Goal: Navigation & Orientation: Go to known website

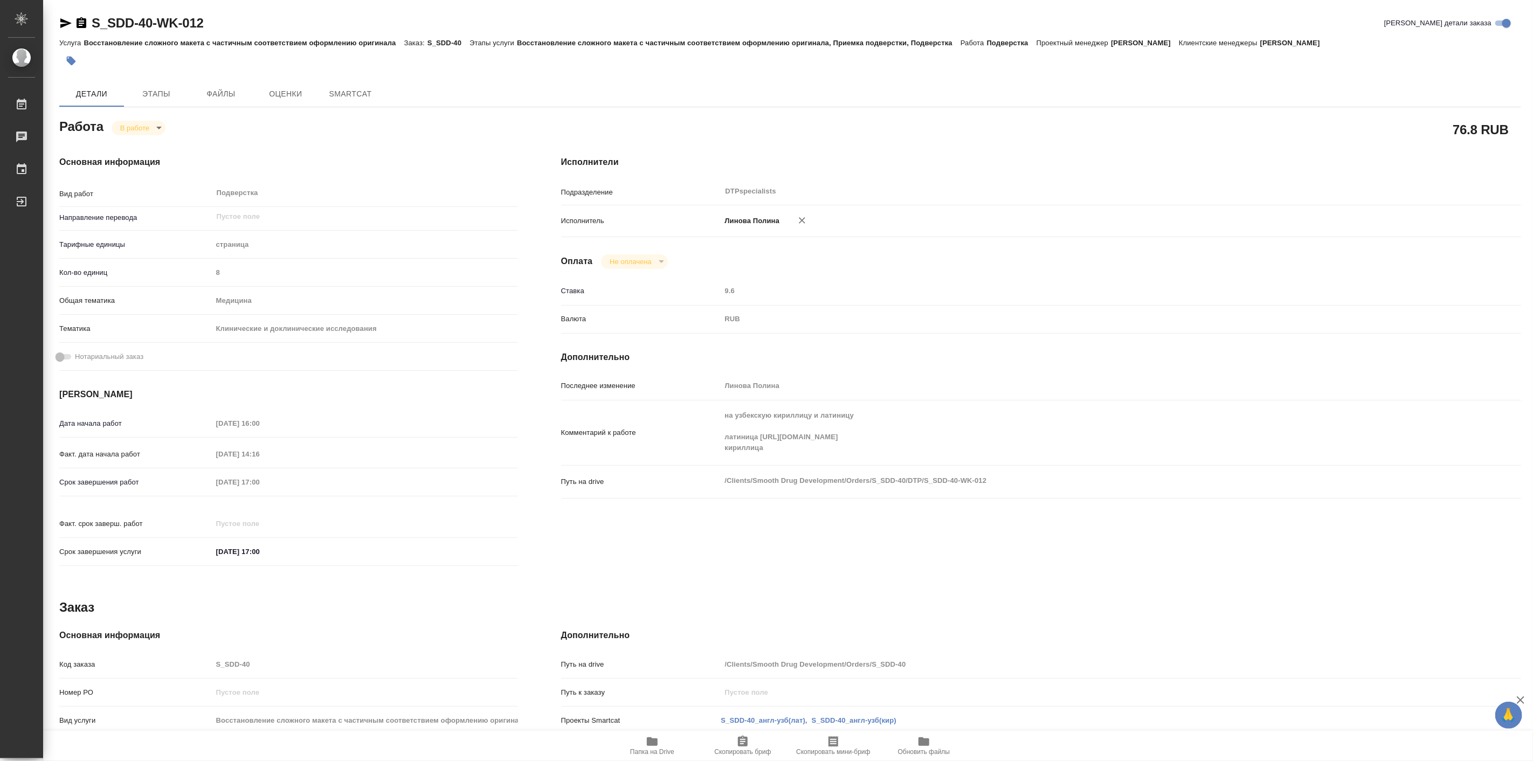
type textarea "x"
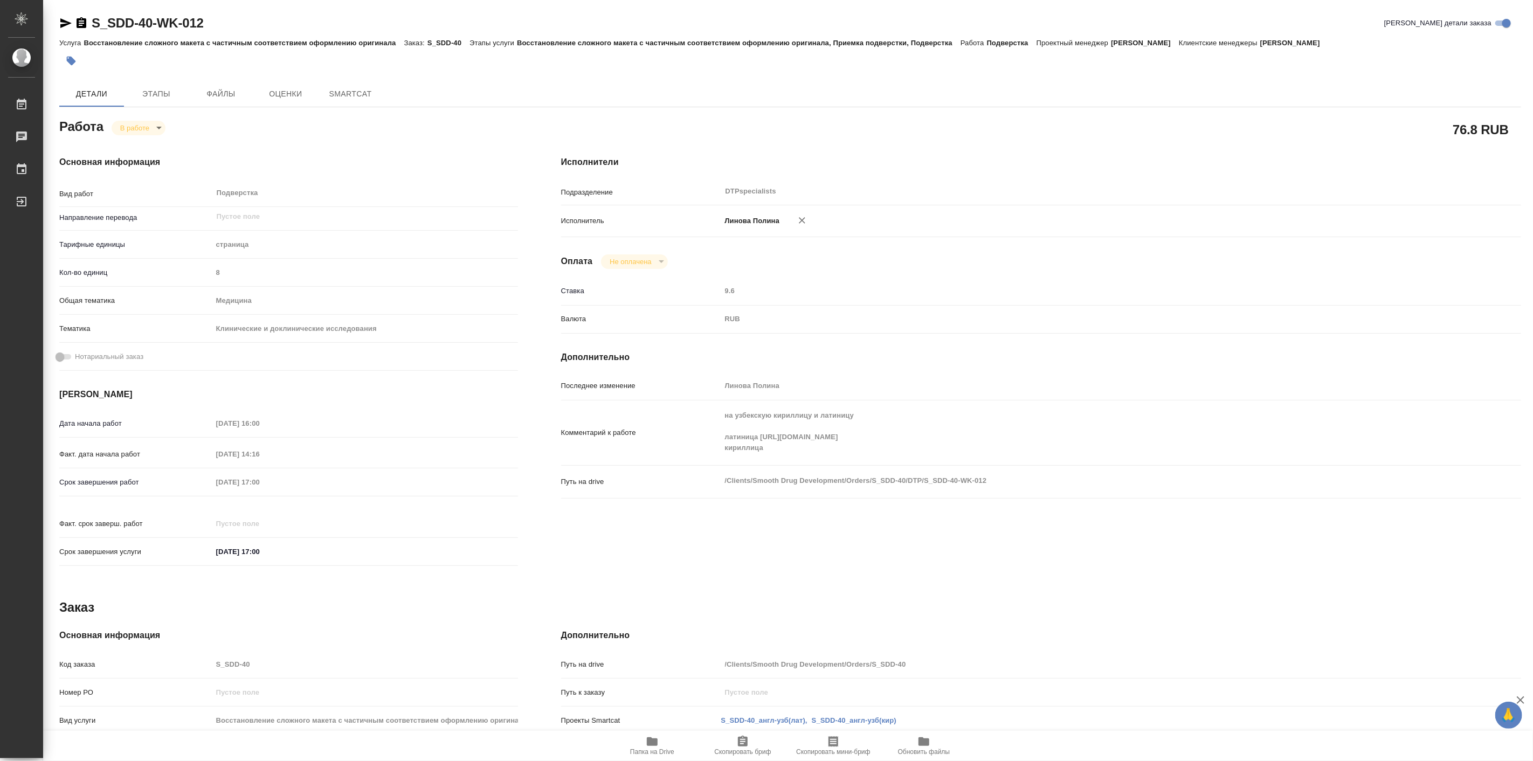
type textarea "x"
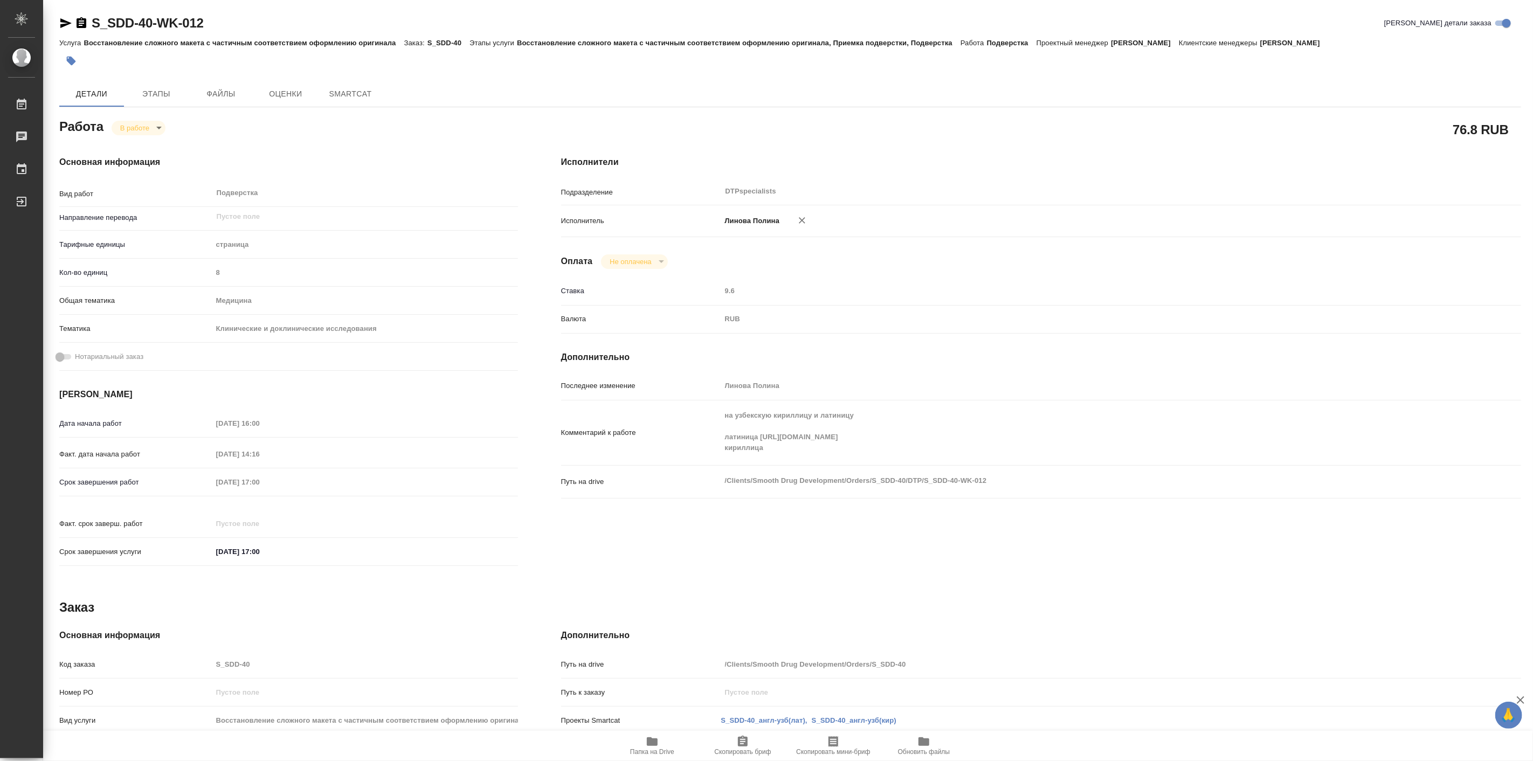
type textarea "x"
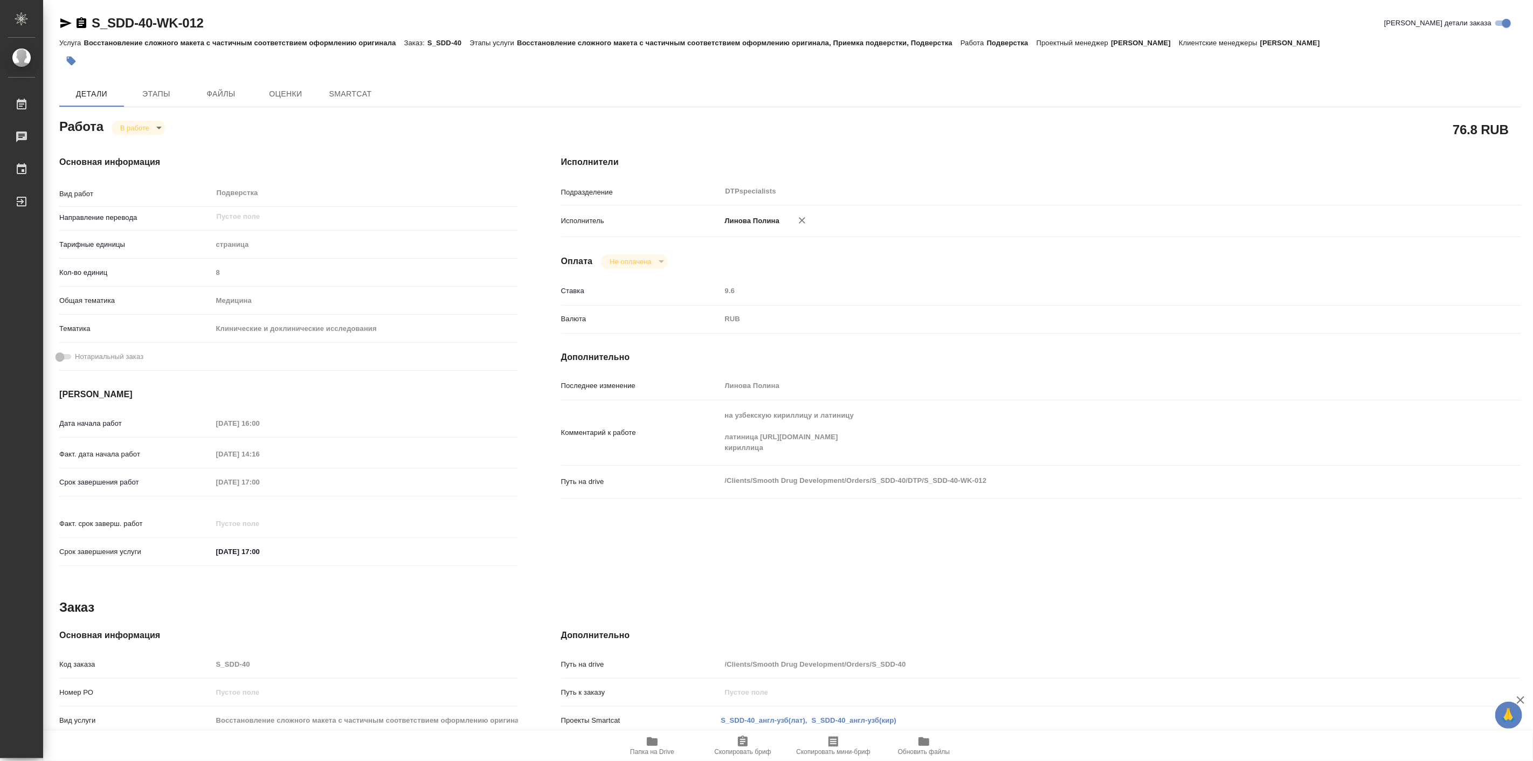
type textarea "x"
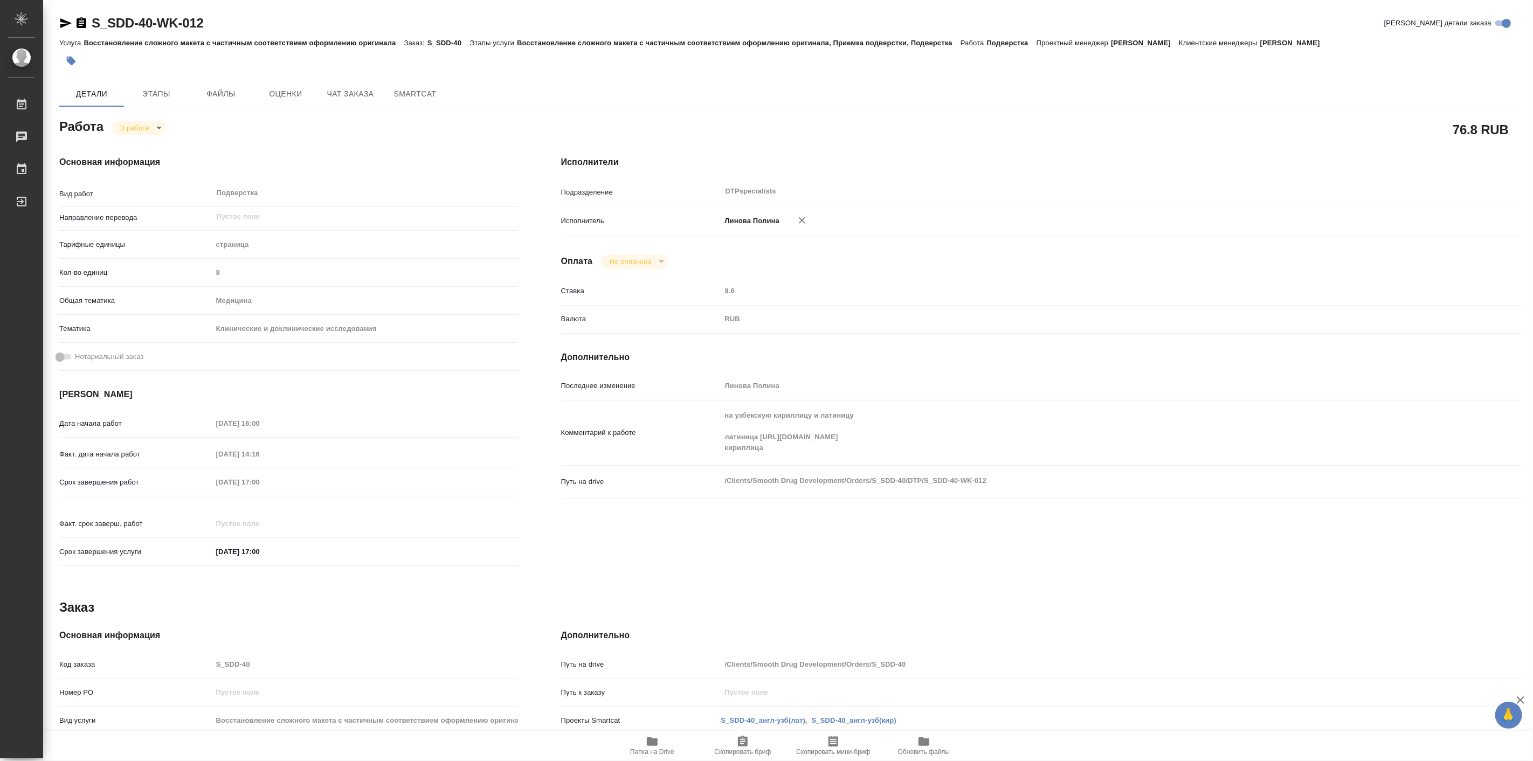
type textarea "x"
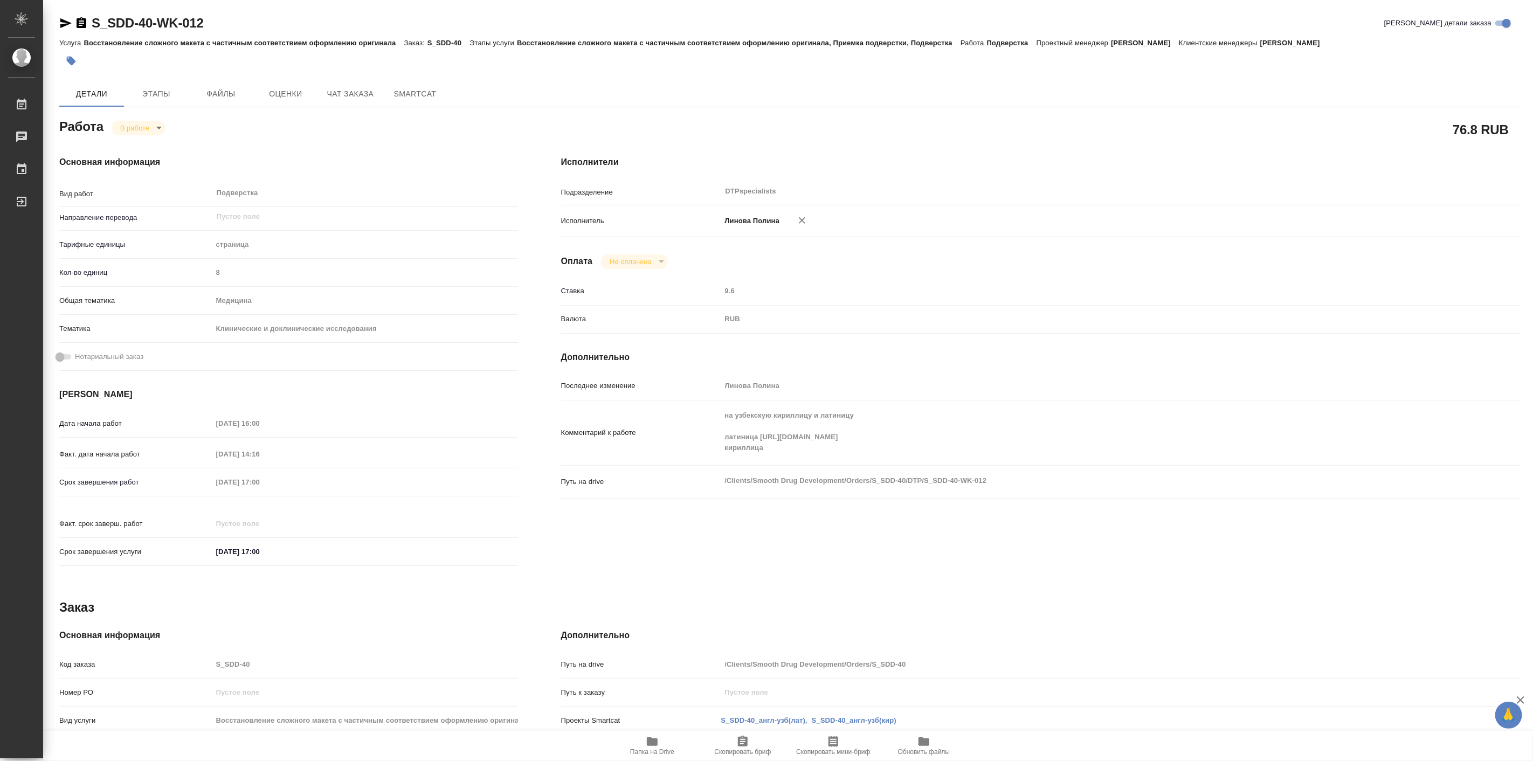
type textarea "x"
